Goal: Navigation & Orientation: Find specific page/section

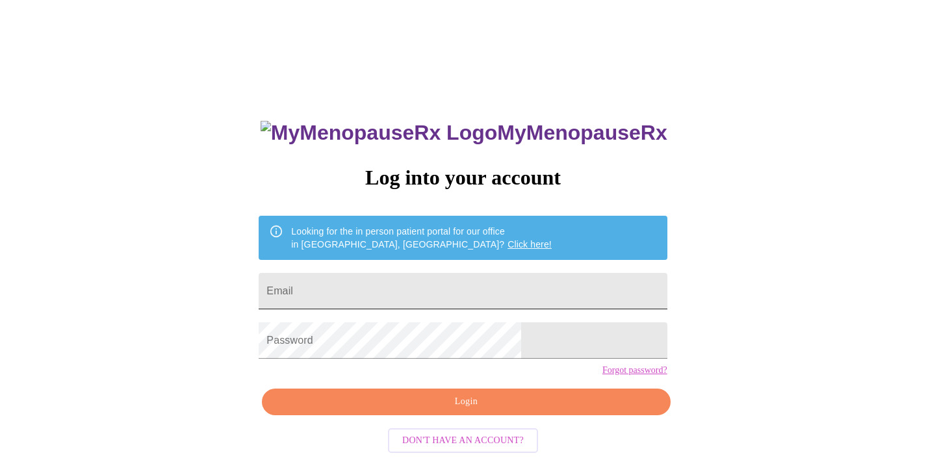
click at [385, 289] on input "Email" at bounding box center [463, 291] width 408 height 36
type input "jhoyt27@gmail.com"
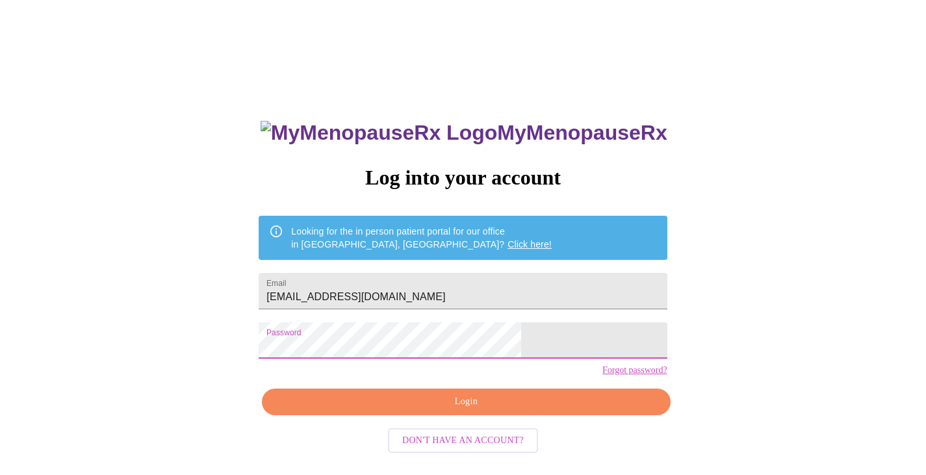
click at [459, 410] on span "Login" at bounding box center [466, 402] width 378 height 16
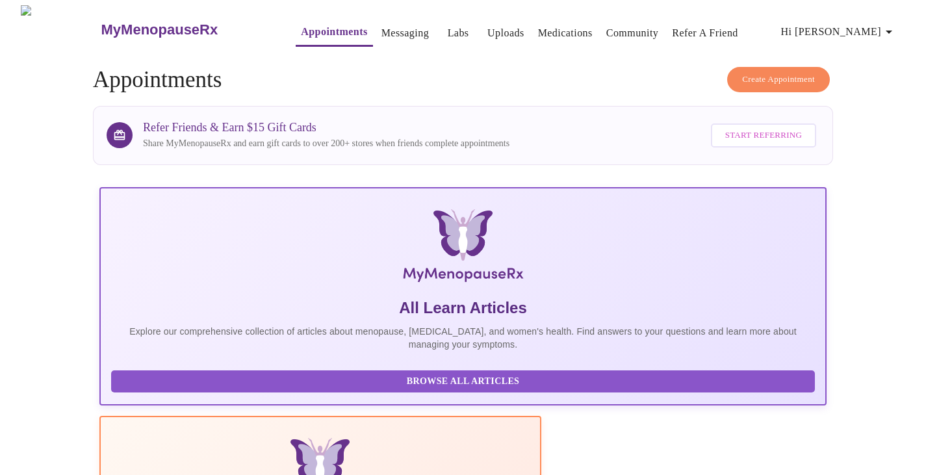
click at [897, 25] on icon "button" at bounding box center [889, 32] width 16 height 16
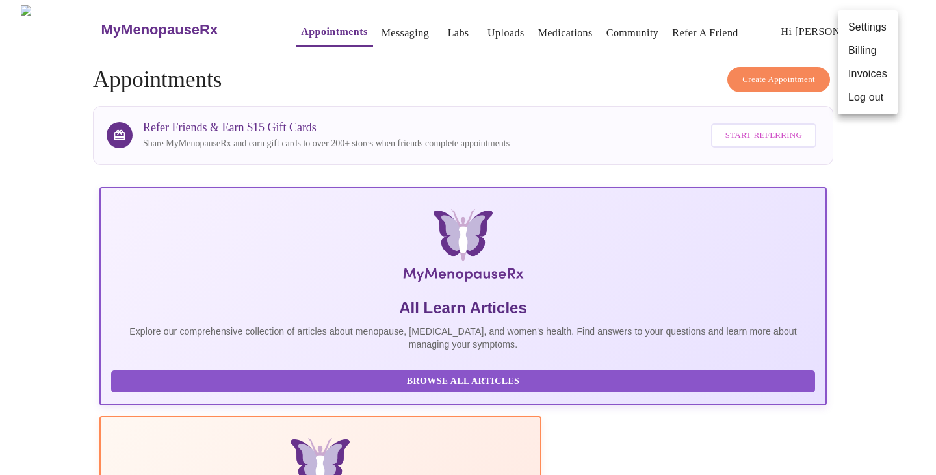
click at [598, 82] on div at bounding box center [468, 237] width 936 height 475
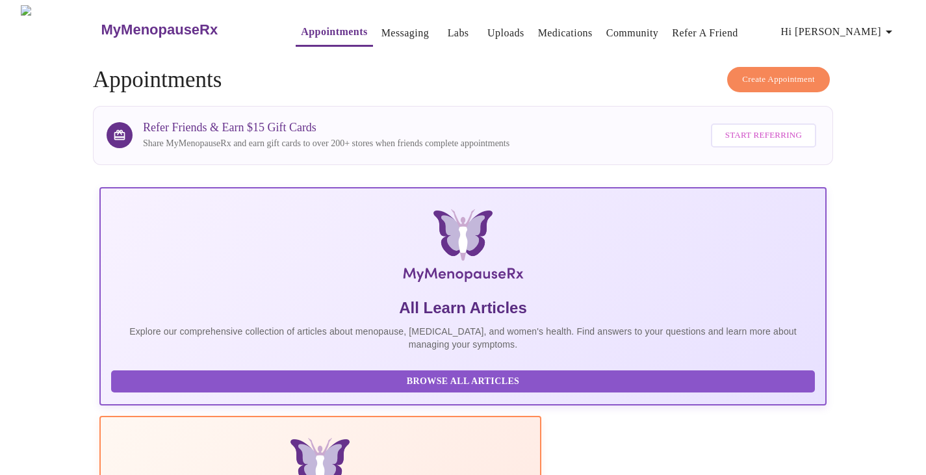
click at [381, 28] on link "Messaging" at bounding box center [404, 33] width 47 height 18
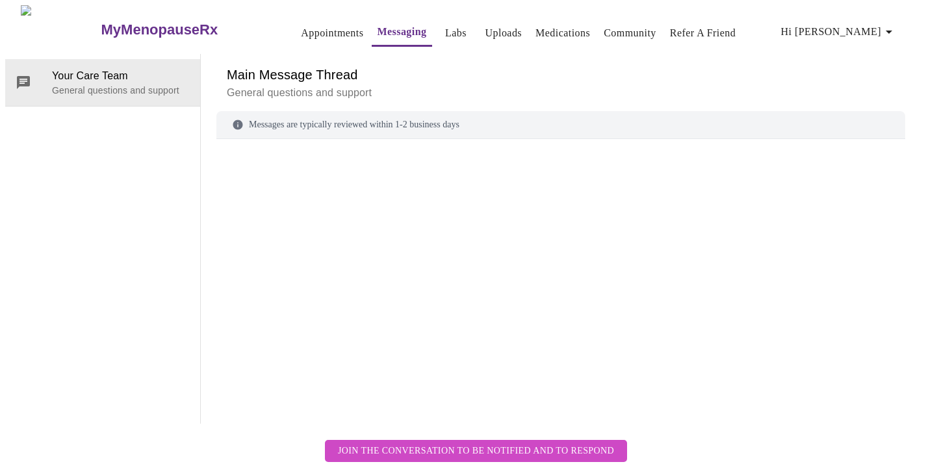
scroll to position [49, 0]
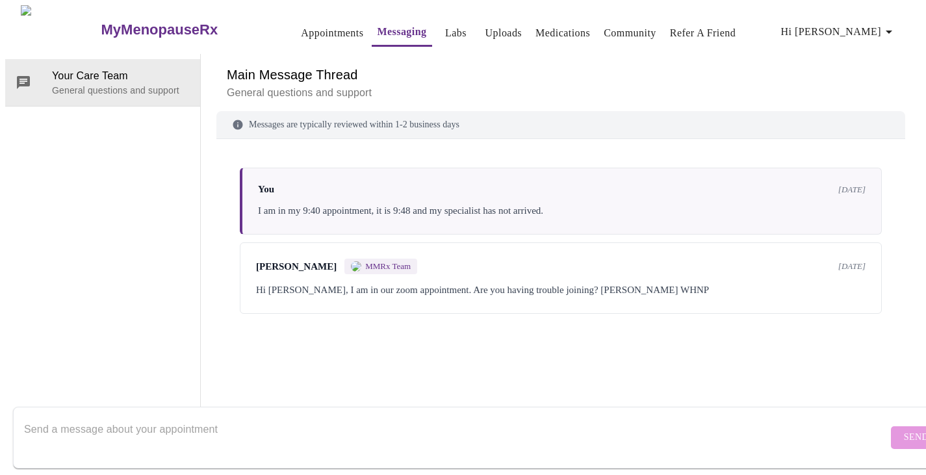
click at [284, 422] on textarea "Send a message about your appointment" at bounding box center [456, 438] width 864 height 42
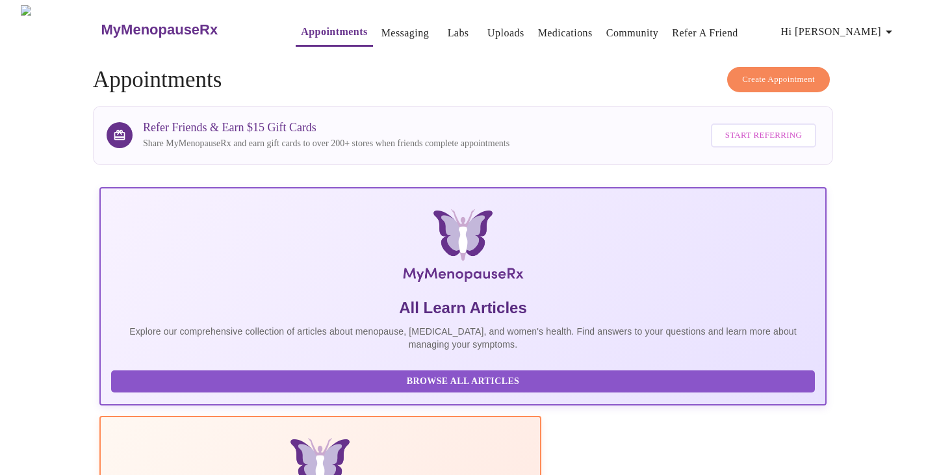
click at [877, 30] on span "Hi [PERSON_NAME]" at bounding box center [839, 32] width 116 height 18
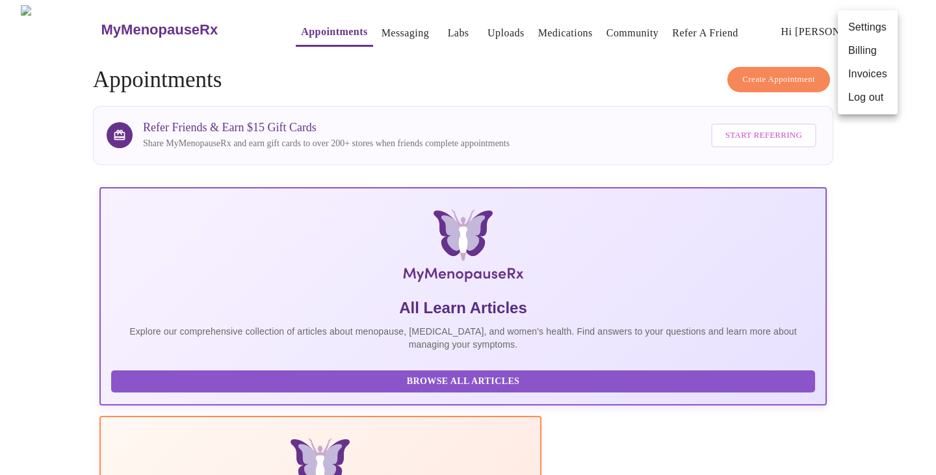
click at [624, 55] on div at bounding box center [468, 237] width 936 height 475
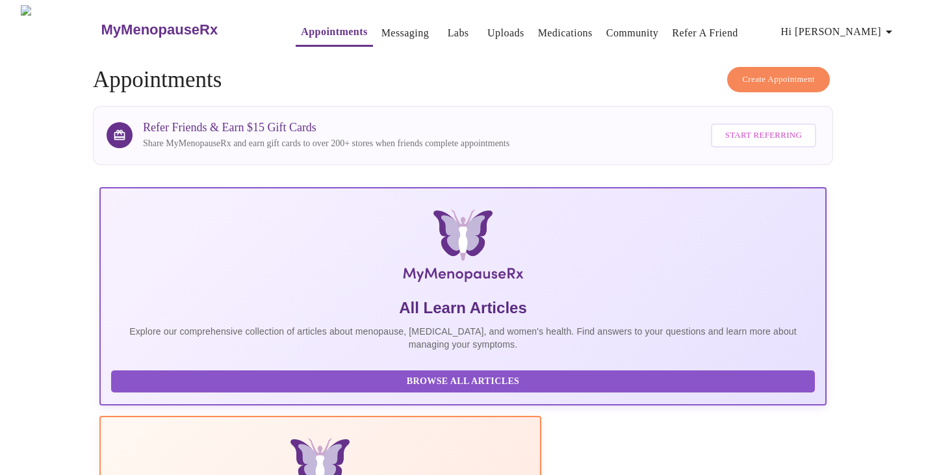
click at [101, 21] on h3 "MyMenopauseRx" at bounding box center [159, 29] width 117 height 17
click at [615, 27] on link "Community" at bounding box center [632, 33] width 53 height 18
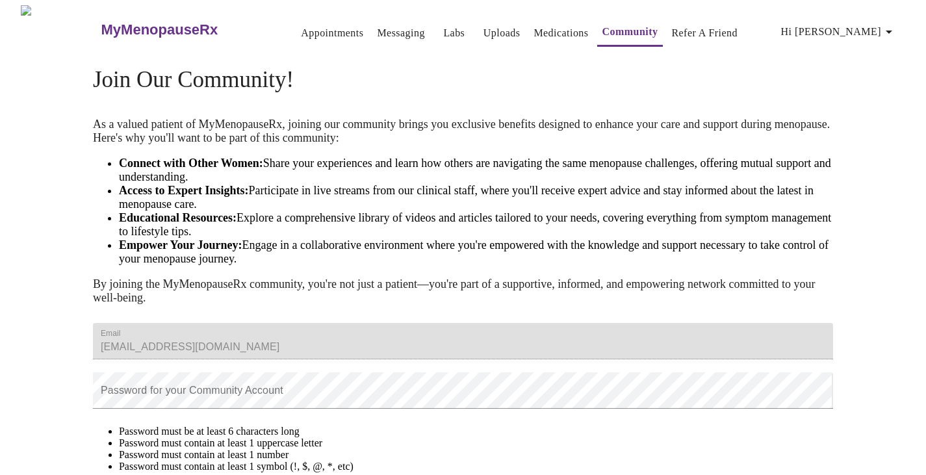
click at [560, 31] on link "Medications" at bounding box center [561, 33] width 55 height 18
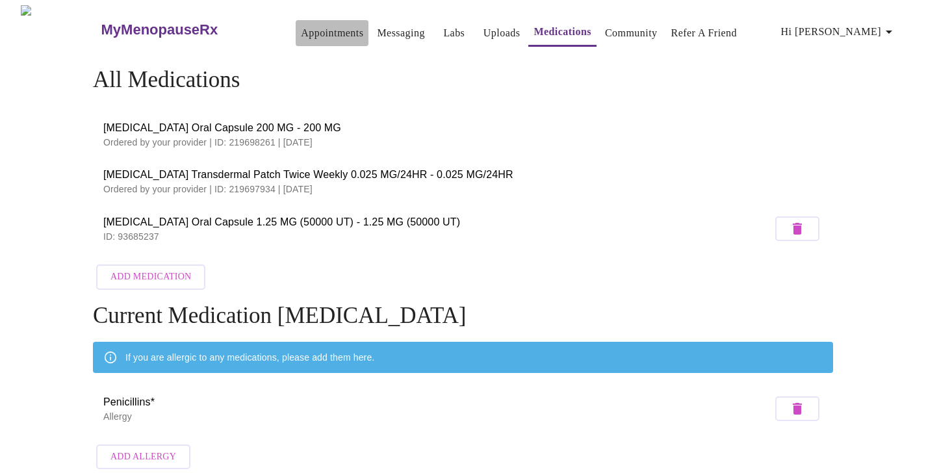
click at [301, 31] on link "Appointments" at bounding box center [332, 33] width 62 height 18
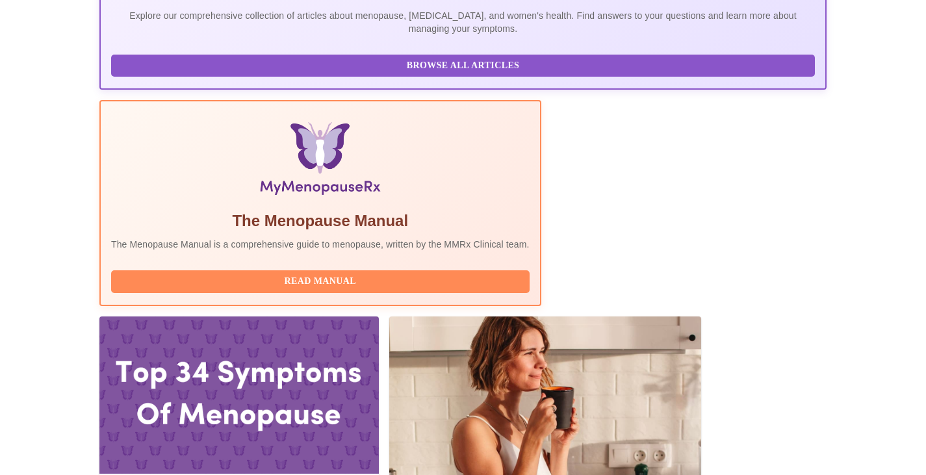
scroll to position [130, 0]
